Goal: Find specific page/section: Find specific page/section

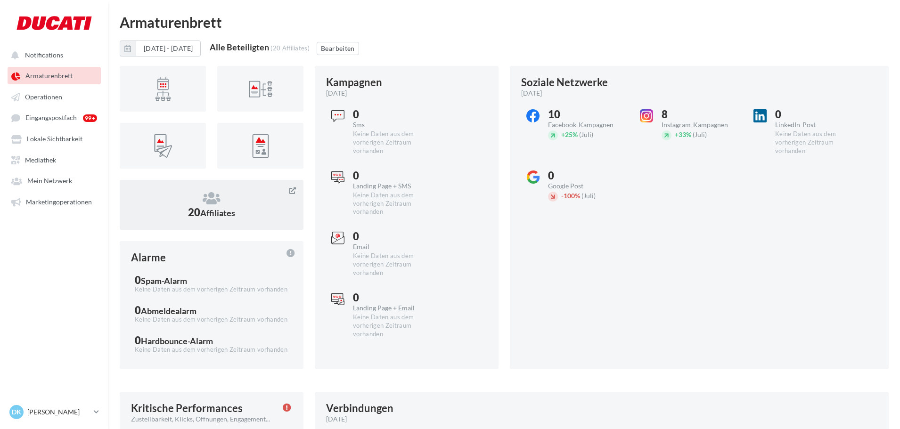
click at [224, 203] on icon at bounding box center [211, 198] width 161 height 14
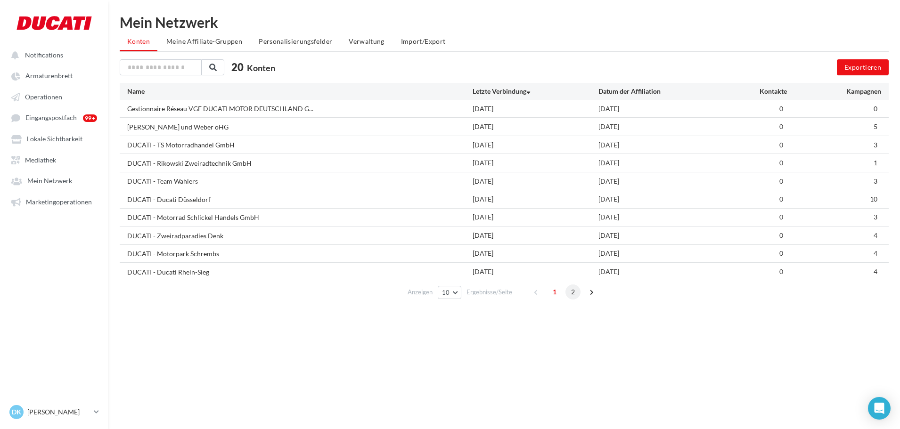
click at [576, 294] on span "2" at bounding box center [573, 292] width 15 height 15
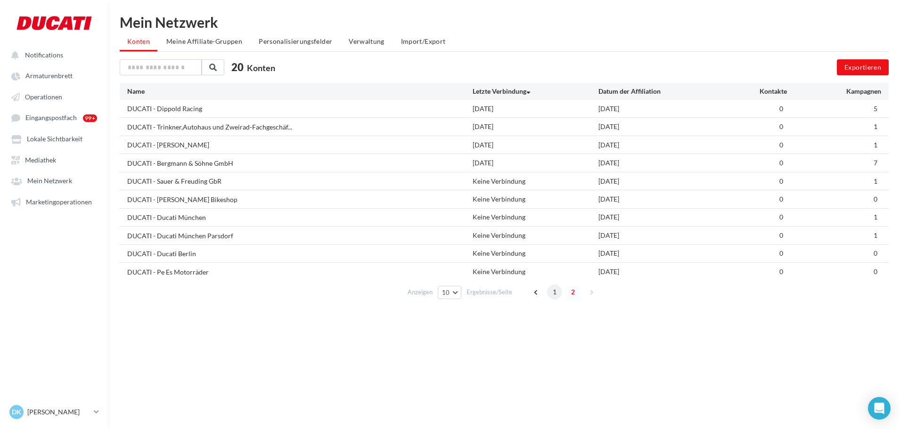
click at [559, 292] on span "1" at bounding box center [554, 292] width 15 height 15
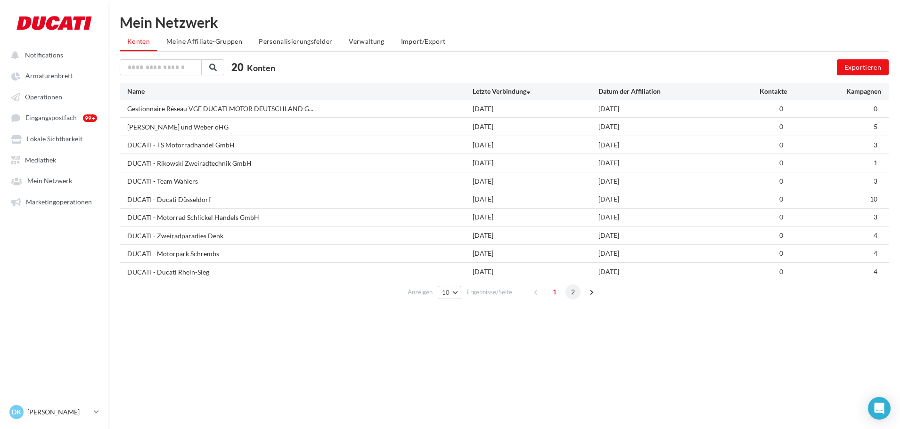
click at [576, 292] on span "2" at bounding box center [573, 292] width 15 height 15
